Goal: Information Seeking & Learning: Learn about a topic

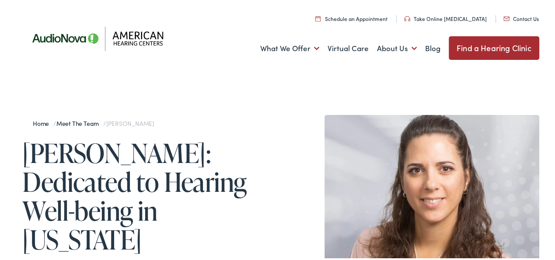
click at [86, 122] on link "Meet the Team" at bounding box center [79, 122] width 47 height 9
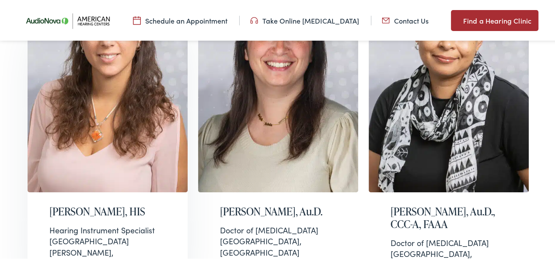
scroll to position [692, 0]
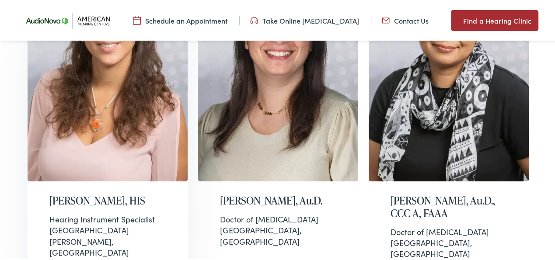
click at [120, 126] on img at bounding box center [108, 68] width 160 height 224
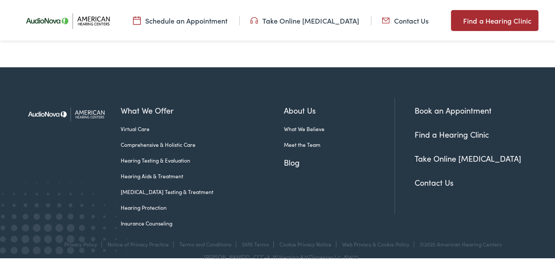
scroll to position [561, 0]
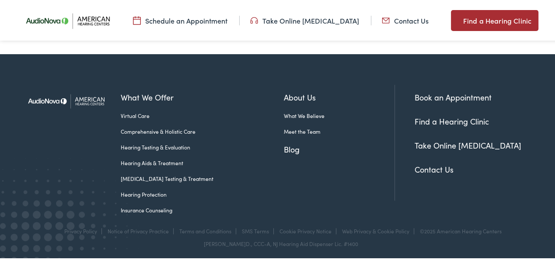
click at [150, 143] on link "Hearing Testing & Evaluation" at bounding box center [202, 146] width 163 height 8
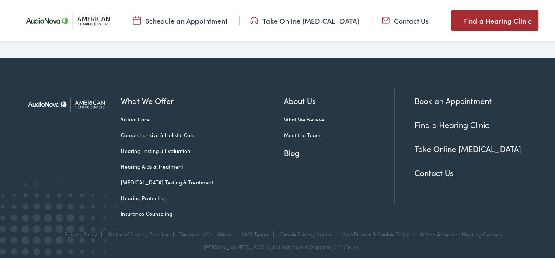
scroll to position [1508, 0]
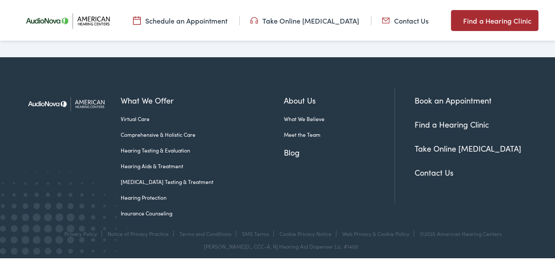
click at [142, 161] on link "Hearing Aids & Treatment" at bounding box center [202, 165] width 163 height 8
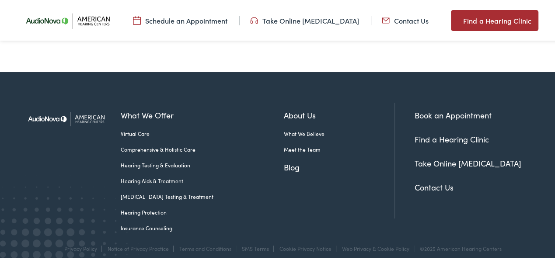
scroll to position [4049, 0]
